Goal: Task Accomplishment & Management: Use online tool/utility

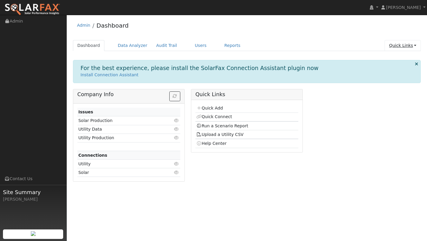
click at [402, 44] on link "Quick Links" at bounding box center [402, 45] width 36 height 11
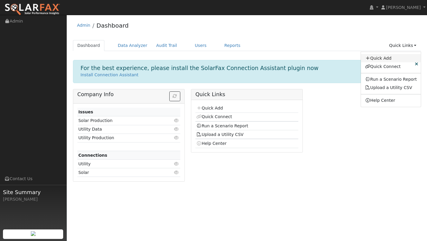
click at [382, 60] on link "Quick Add" at bounding box center [391, 58] width 60 height 8
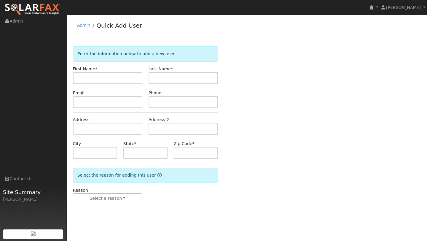
click at [38, 4] on img at bounding box center [32, 9] width 56 height 12
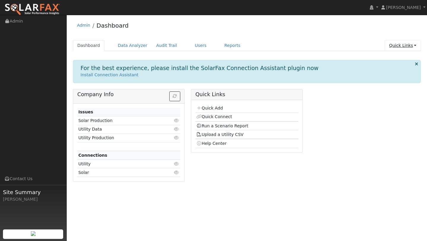
click at [404, 44] on link "Quick Links" at bounding box center [402, 45] width 36 height 11
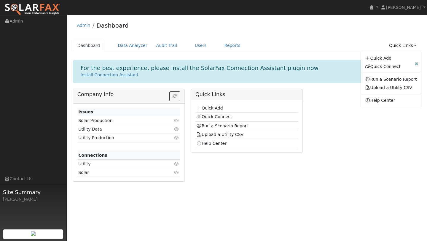
click at [279, 47] on ul "Dashboard Data Analyzer Audit Trail Users Reports Quick Links Quick Add Quick C…" at bounding box center [247, 45] width 348 height 11
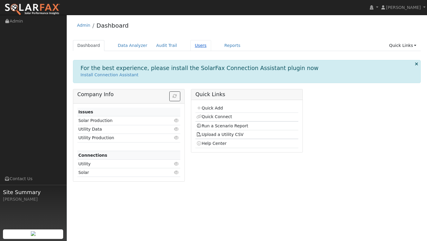
click at [199, 44] on link "Users" at bounding box center [200, 45] width 21 height 11
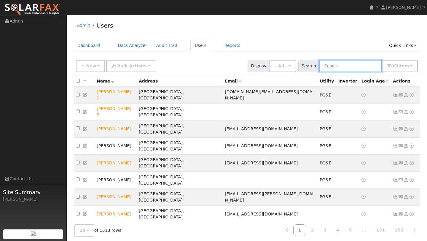
click at [350, 63] on input "text" at bounding box center [350, 66] width 63 height 12
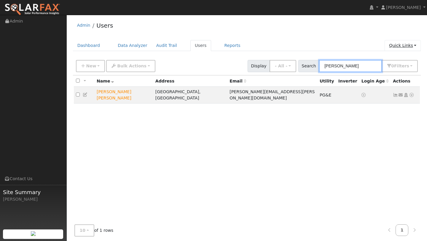
type input "renee"
click at [411, 47] on link "Quick Links" at bounding box center [402, 45] width 36 height 11
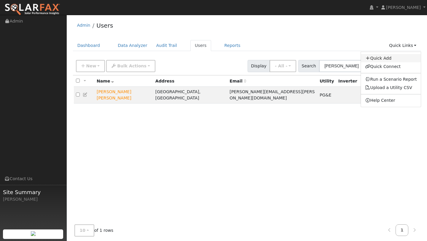
click at [399, 60] on link "Quick Add" at bounding box center [391, 58] width 60 height 8
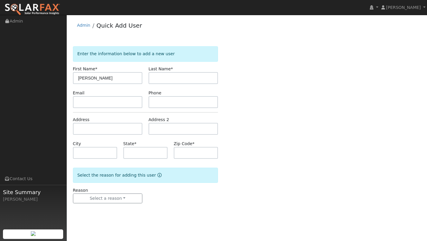
type input "Renee"
click at [205, 79] on input "text" at bounding box center [182, 78] width 69 height 12
type input "Syrett"
click at [103, 128] on input "text" at bounding box center [107, 129] width 69 height 12
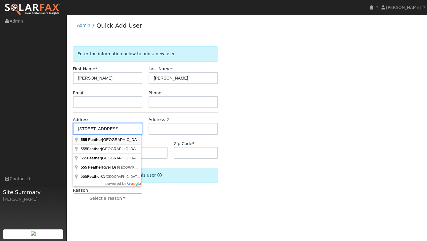
type input "555 Feather River Way"
type input "Vacaville"
type input "CA"
type input "95688"
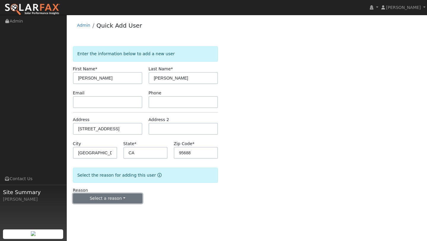
click at [118, 193] on button "Select a reason" at bounding box center [107, 198] width 69 height 10
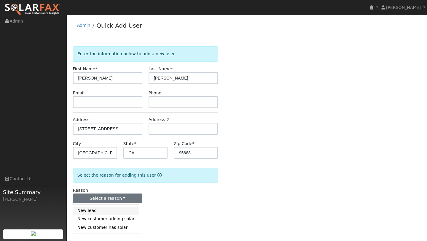
click at [105, 213] on link "New lead" at bounding box center [105, 210] width 65 height 8
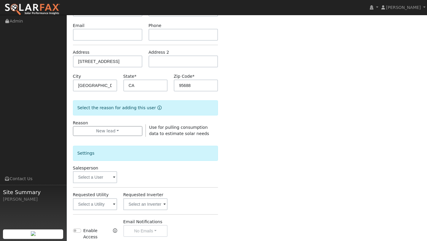
scroll to position [143, 0]
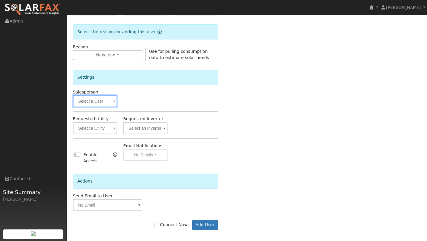
click at [98, 100] on input "text" at bounding box center [95, 101] width 44 height 12
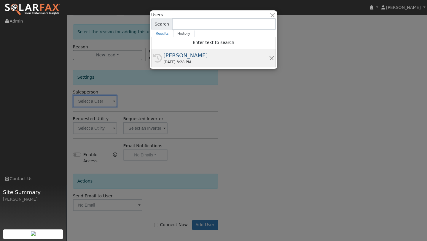
click at [179, 63] on div "08/22/2025 3:28 PM" at bounding box center [215, 61] width 105 height 5
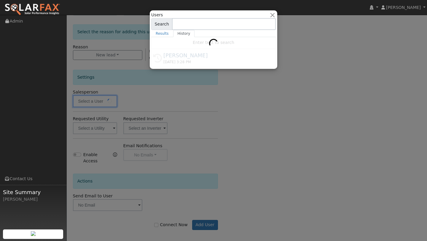
type input "[PERSON_NAME]"
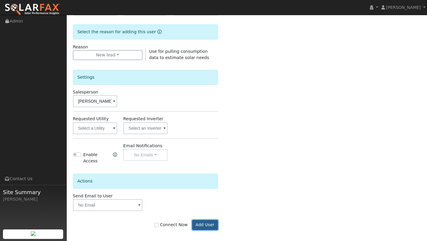
click at [202, 225] on button "Add User" at bounding box center [205, 225] width 26 height 10
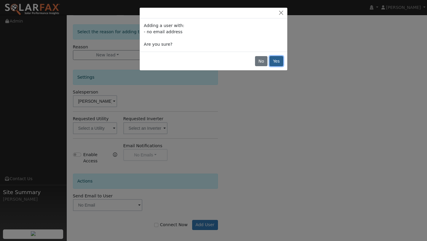
click at [276, 59] on button "Yes" at bounding box center [276, 61] width 14 height 10
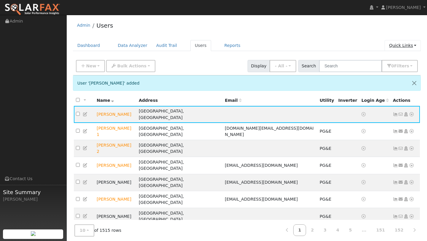
click at [410, 48] on link "Quick Links" at bounding box center [402, 45] width 36 height 11
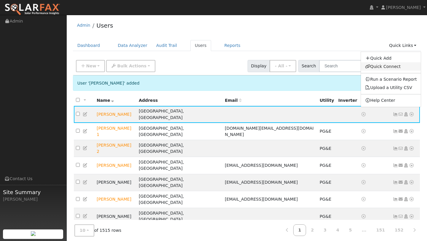
click at [393, 68] on link "Quick Connect" at bounding box center [391, 66] width 60 height 8
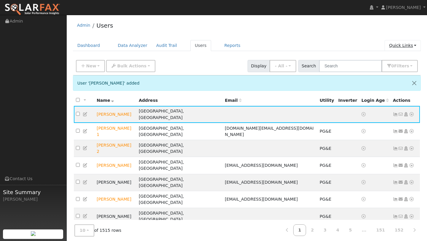
click at [388, 43] on link "Quick Links" at bounding box center [402, 45] width 36 height 11
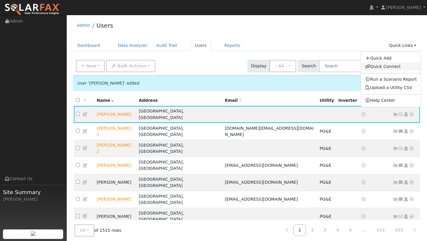
click at [385, 64] on link "Quick Connect" at bounding box center [391, 66] width 60 height 8
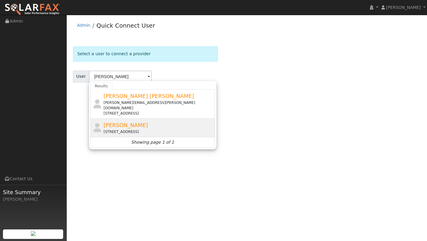
click at [119, 121] on div "Renee Syrett 555 Feather River Way, Vacaville, CA 95688" at bounding box center [158, 127] width 110 height 13
type input "[PERSON_NAME]"
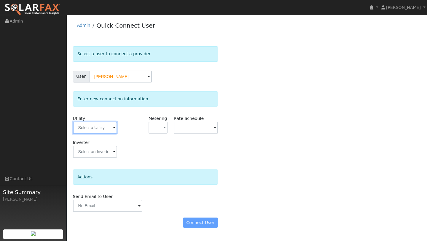
click at [97, 128] on input "text" at bounding box center [95, 127] width 44 height 12
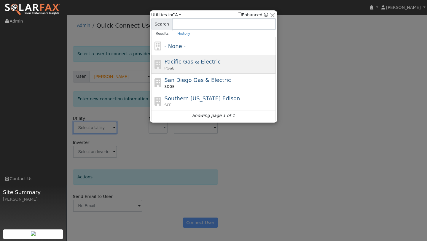
click at [169, 60] on span "Pacific Gas & Electric" at bounding box center [192, 61] width 56 height 6
type input "PG&E"
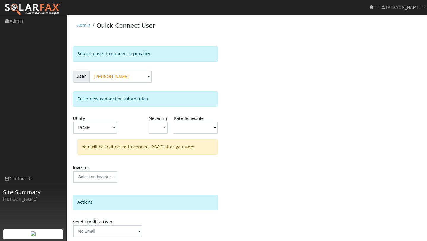
scroll to position [21, 0]
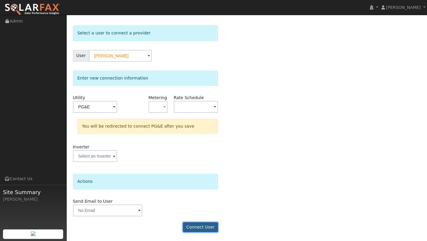
click at [203, 222] on button "Connect User" at bounding box center [200, 227] width 35 height 10
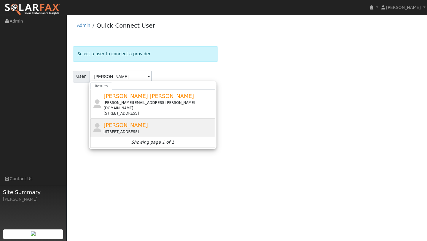
click at [157, 129] on div "[STREET_ADDRESS]" at bounding box center [158, 131] width 110 height 5
type input "[PERSON_NAME]"
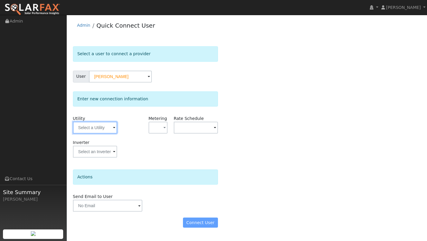
click at [109, 122] on input "text" at bounding box center [95, 127] width 44 height 12
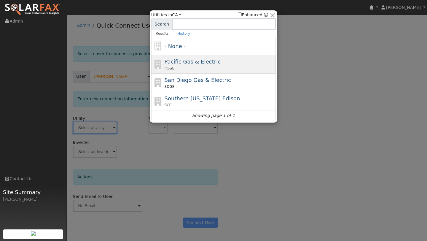
click at [192, 73] on div "Pacific Gas & Electric PG&E" at bounding box center [213, 82] width 124 height 18
type input "PG&E"
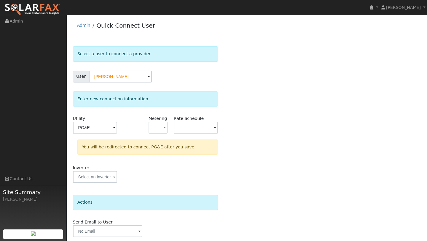
scroll to position [21, 0]
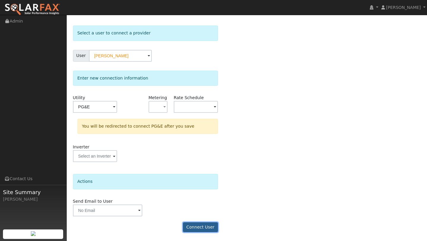
click at [198, 228] on button "Connect User" at bounding box center [200, 227] width 35 height 10
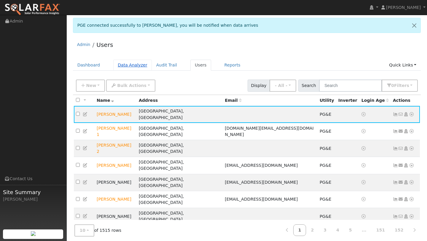
click at [133, 63] on link "Data Analyzer" at bounding box center [132, 65] width 39 height 11
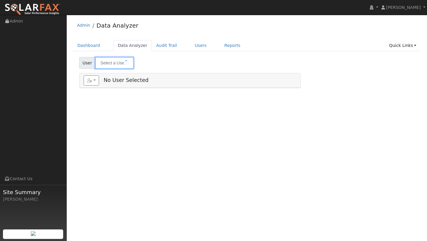
type input "[PERSON_NAME]"
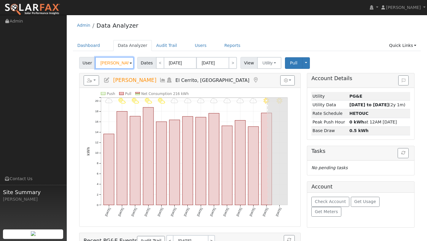
click at [121, 67] on input "[PERSON_NAME]" at bounding box center [114, 63] width 39 height 12
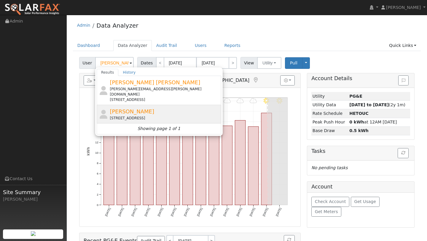
click at [126, 115] on div "[STREET_ADDRESS]" at bounding box center [165, 117] width 110 height 5
type input "[PERSON_NAME]"
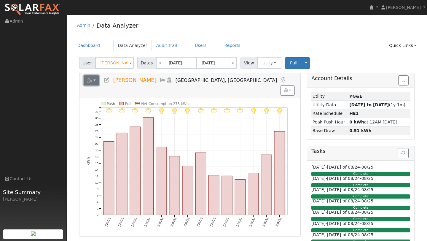
click at [96, 84] on button "button" at bounding box center [92, 80] width 16 height 10
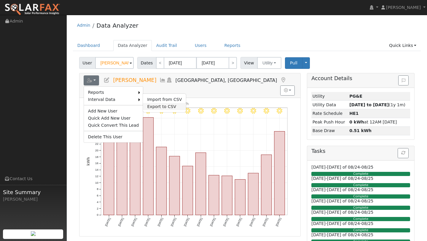
click at [156, 103] on link "Export to CSV" at bounding box center [164, 106] width 43 height 7
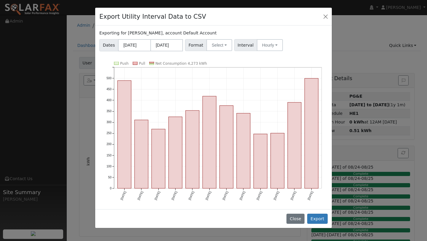
click at [219, 51] on div "Exporting for Renee Syrett, account Default Account Dates 08/01/2024 07/31/2025…" at bounding box center [213, 116] width 236 height 183
click at [219, 48] on button "Select" at bounding box center [219, 45] width 26 height 12
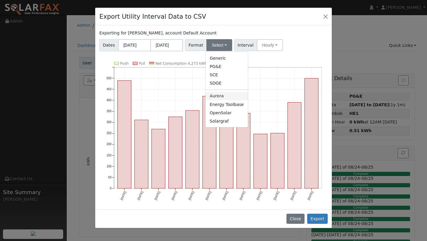
click at [219, 95] on link "Aurora" at bounding box center [226, 96] width 42 height 8
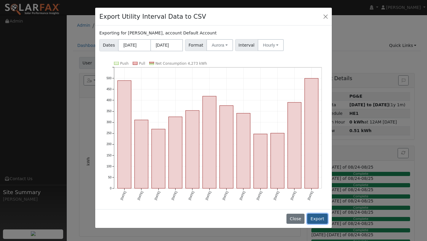
click at [321, 221] on button "Export" at bounding box center [317, 218] width 20 height 10
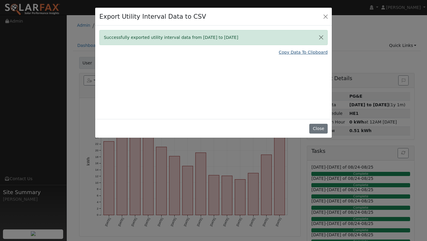
click at [297, 53] on link "Copy Data To Clipboard" at bounding box center [302, 52] width 49 height 6
click at [329, 20] on button "Close" at bounding box center [325, 16] width 8 height 8
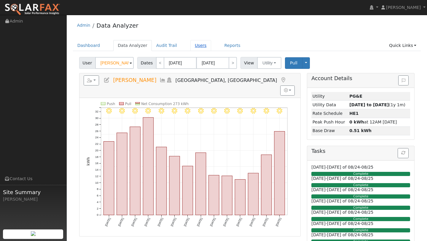
click at [191, 49] on link "Users" at bounding box center [200, 45] width 21 height 11
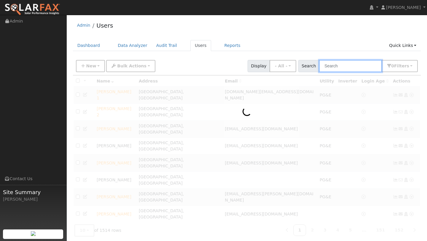
click at [348, 63] on input "text" at bounding box center [350, 66] width 63 height 12
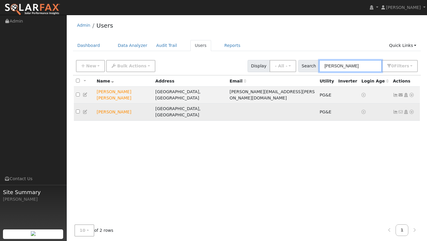
type input "[PERSON_NAME]"
click at [411, 110] on icon at bounding box center [411, 112] width 5 height 4
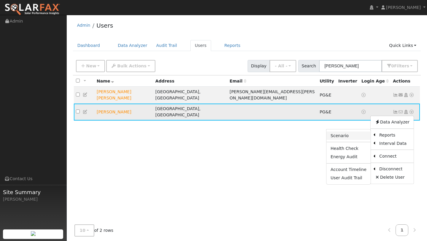
click at [355, 131] on link "Scenario" at bounding box center [348, 135] width 44 height 8
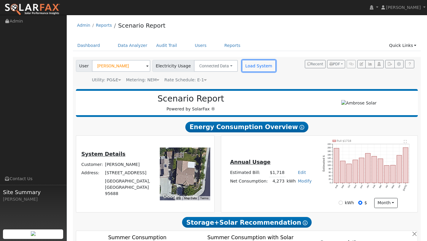
click at [243, 65] on button "Load System" at bounding box center [259, 66] width 34 height 12
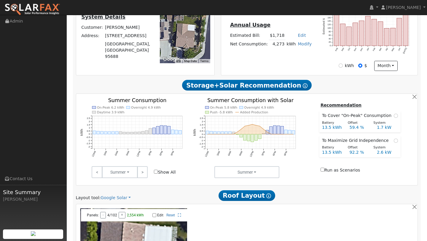
scroll to position [314, 0]
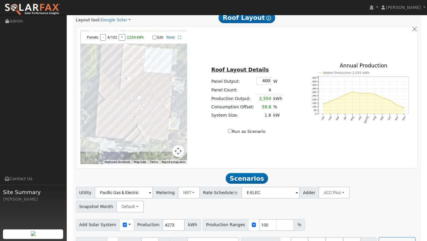
click at [177, 149] on button "Map camera controls" at bounding box center [178, 151] width 12 height 12
click at [162, 152] on button "Zoom out" at bounding box center [163, 151] width 12 height 12
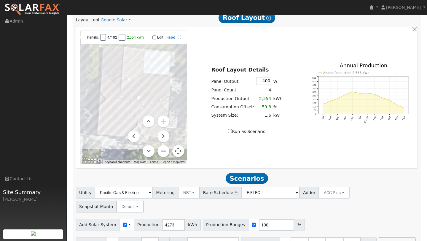
click at [162, 152] on button "Zoom out" at bounding box center [163, 151] width 12 height 12
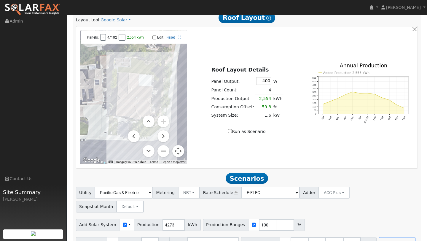
click at [162, 152] on button "Zoom out" at bounding box center [163, 151] width 12 height 12
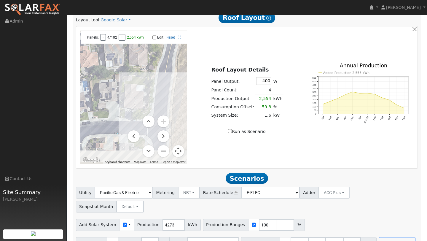
click at [162, 152] on button "Zoom out" at bounding box center [163, 151] width 12 height 12
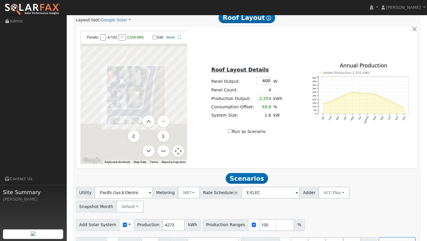
click at [178, 152] on button "Map camera controls" at bounding box center [178, 151] width 12 height 12
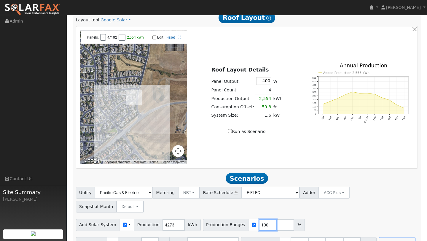
click at [260, 219] on input "100" at bounding box center [268, 225] width 18 height 12
type input "157"
click at [313, 237] on input "27" at bounding box center [317, 243] width 18 height 12
click at [339, 240] on span at bounding box center [340, 243] width 2 height 7
click at [330, 237] on input "40.5" at bounding box center [334, 243] width 18 height 12
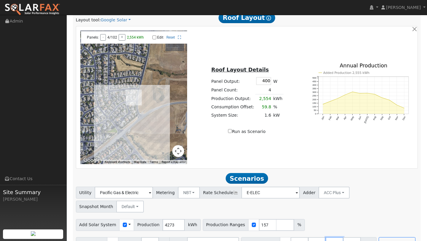
type input "4"
click at [345, 216] on div "Add Solar System Use CSV Data Production 4273 kWh Production Ranges 157 %" at bounding box center [247, 223] width 344 height 14
click at [364, 237] on button "Run Scenarios" at bounding box center [379, 243] width 36 height 12
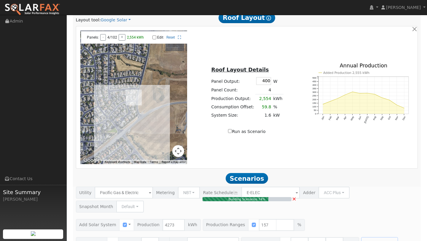
type input "4.5"
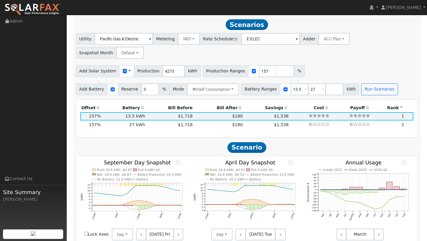
scroll to position [469, 0]
